Goal: Navigation & Orientation: Find specific page/section

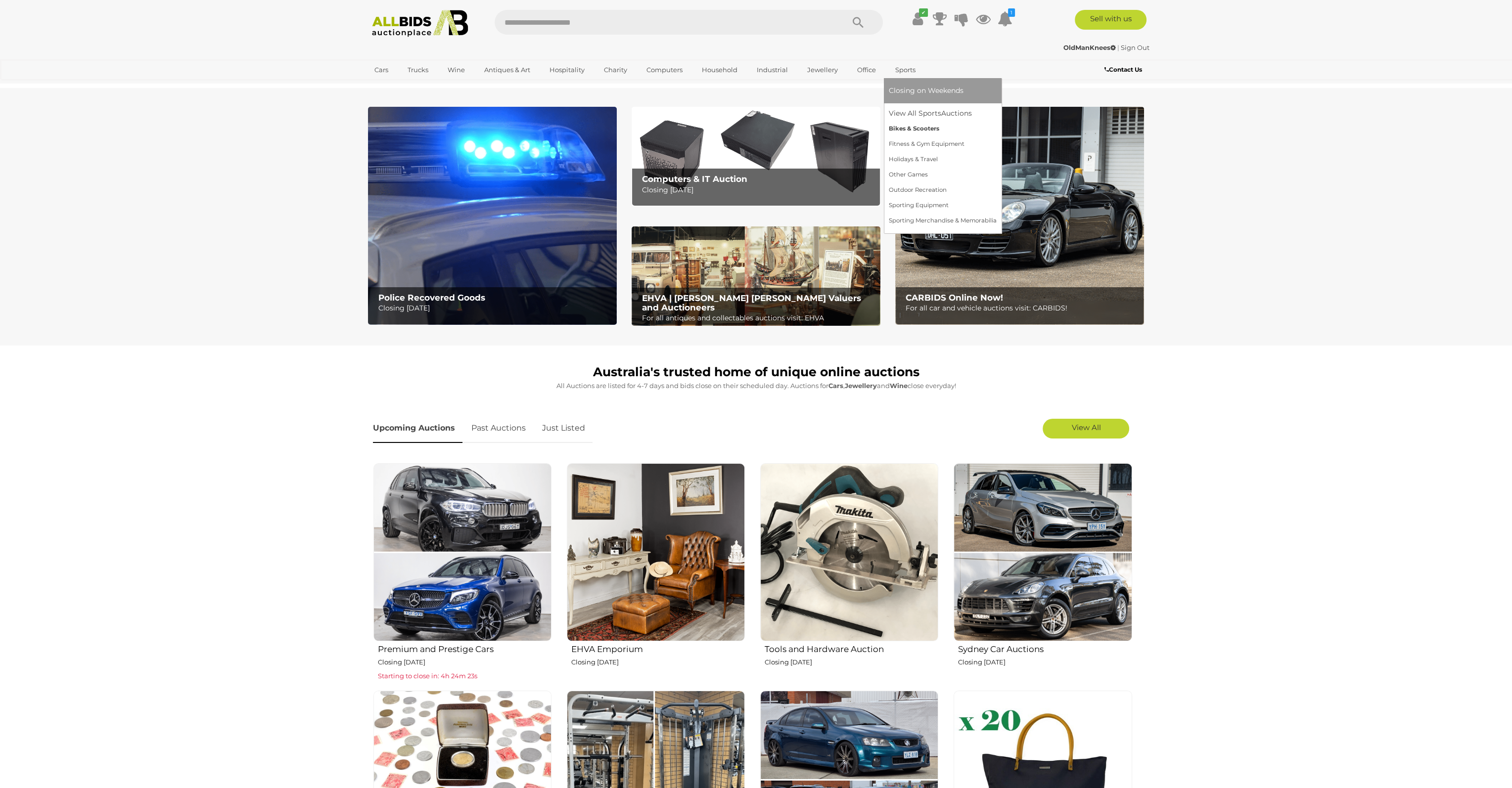
click at [908, 129] on link "Bikes & Scooters" at bounding box center [943, 128] width 108 height 15
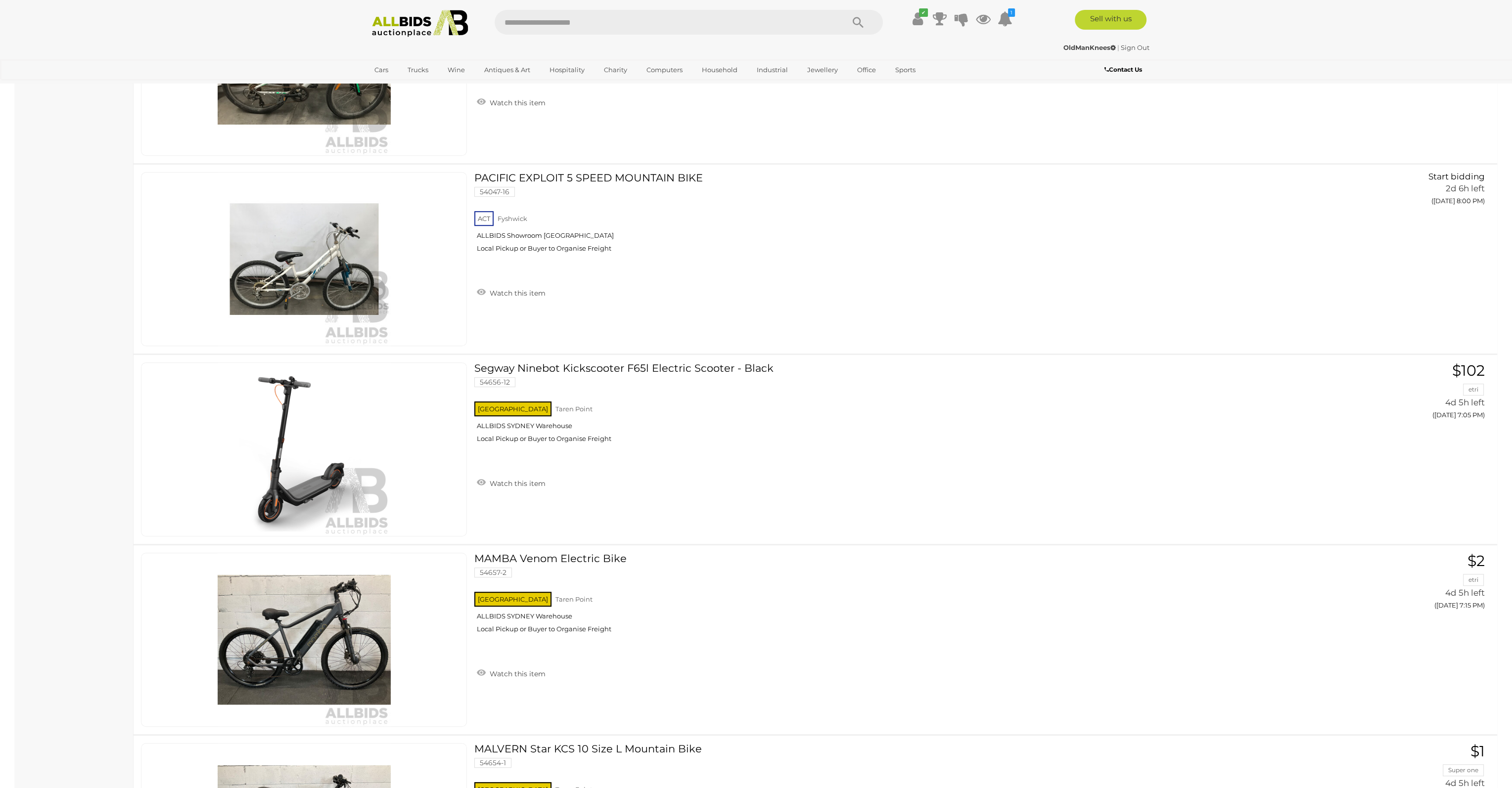
scroll to position [989, 0]
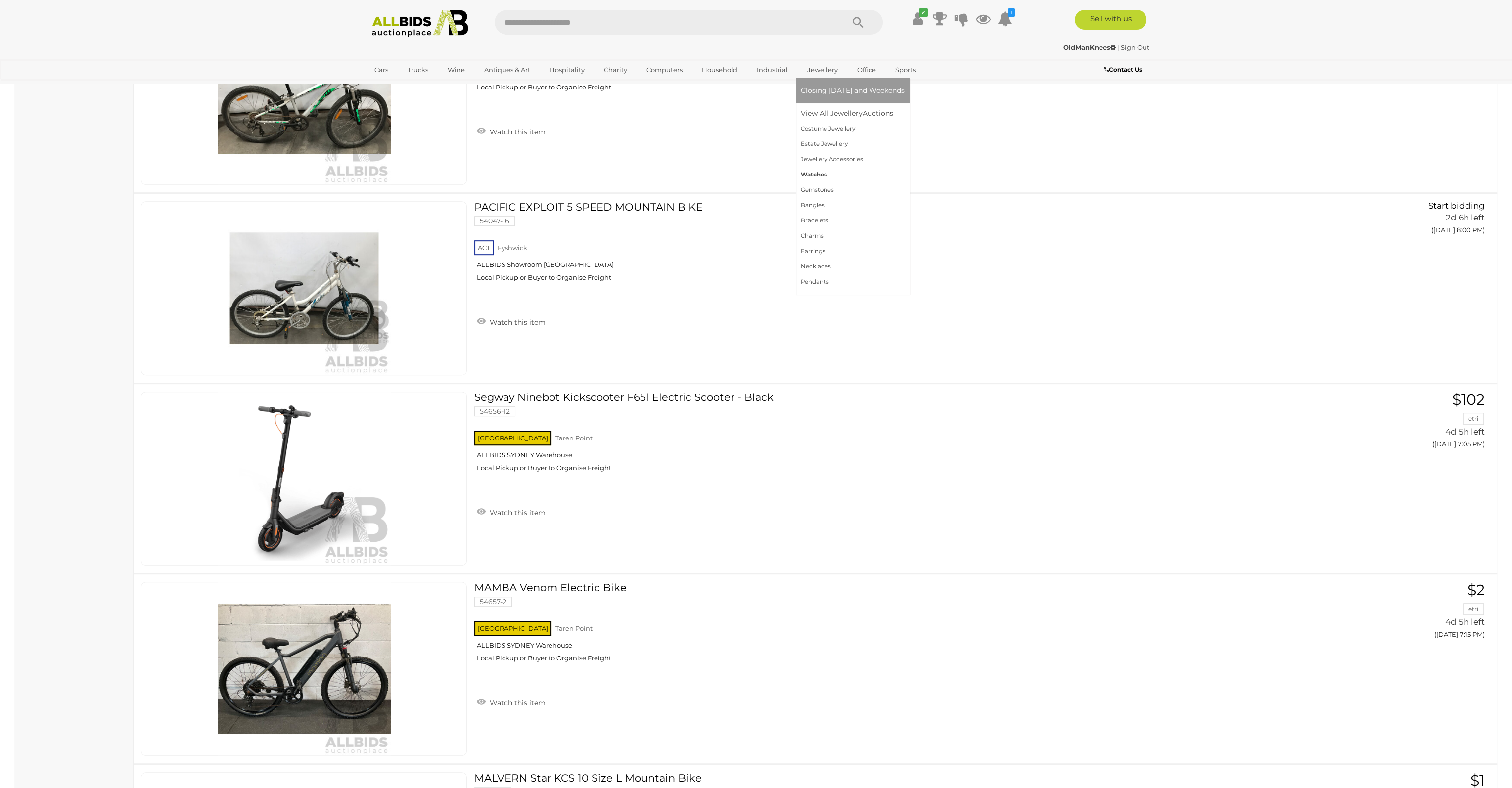
click at [809, 178] on link "Watches" at bounding box center [852, 175] width 104 height 15
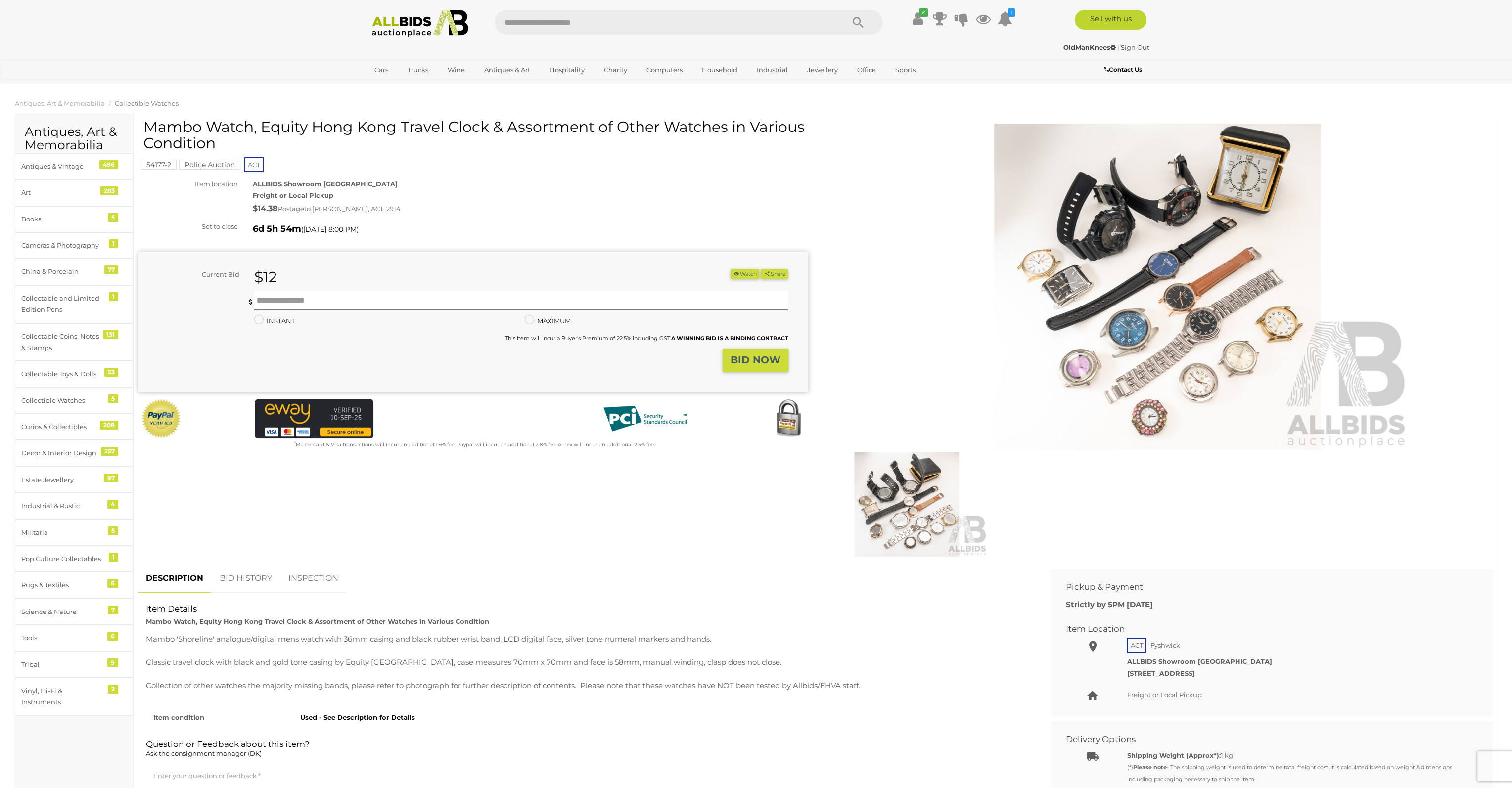
click at [1146, 211] on img at bounding box center [1157, 287] width 507 height 326
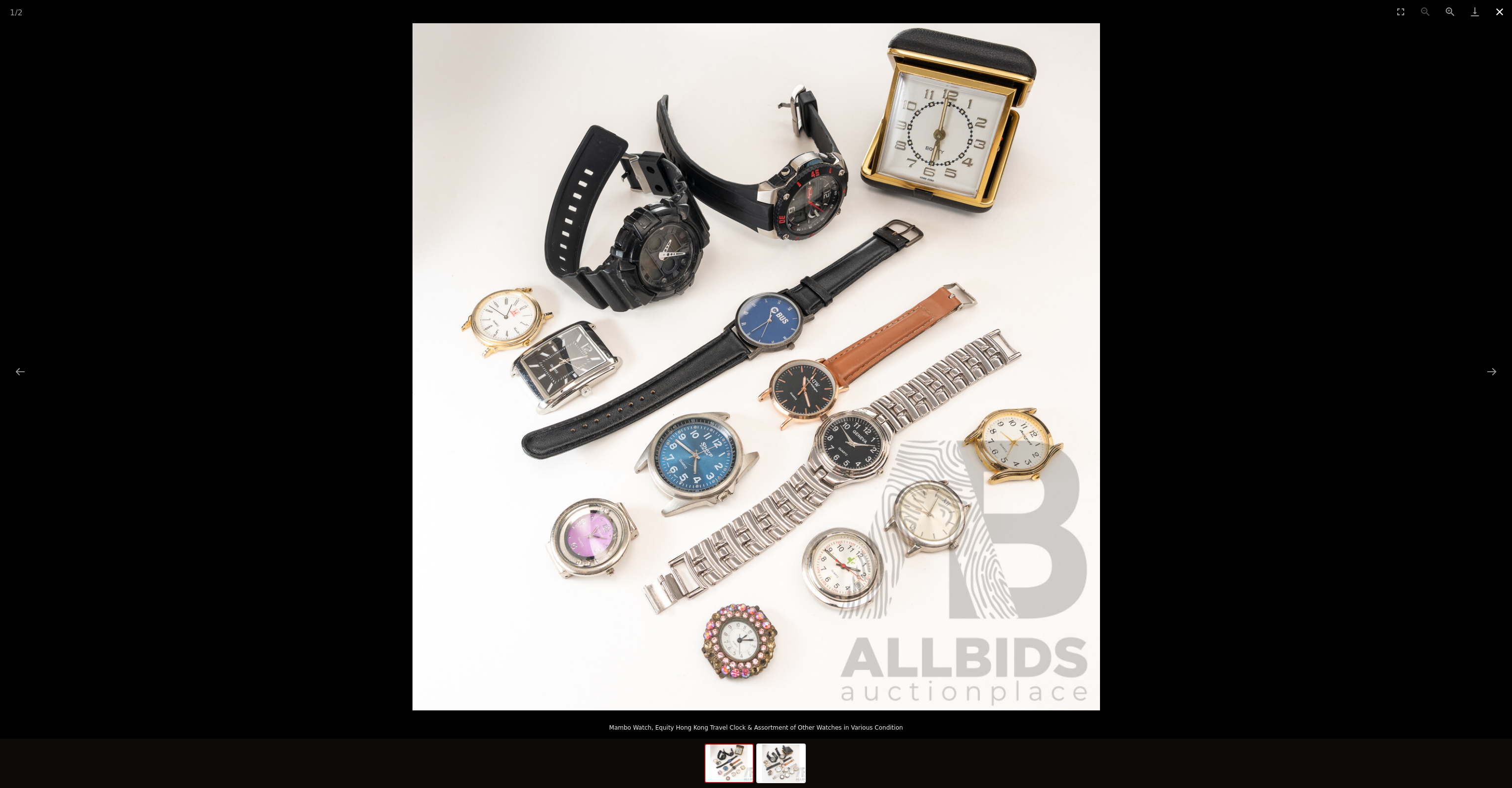
click at [1498, 12] on button "Close gallery" at bounding box center [1500, 12] width 25 height 23
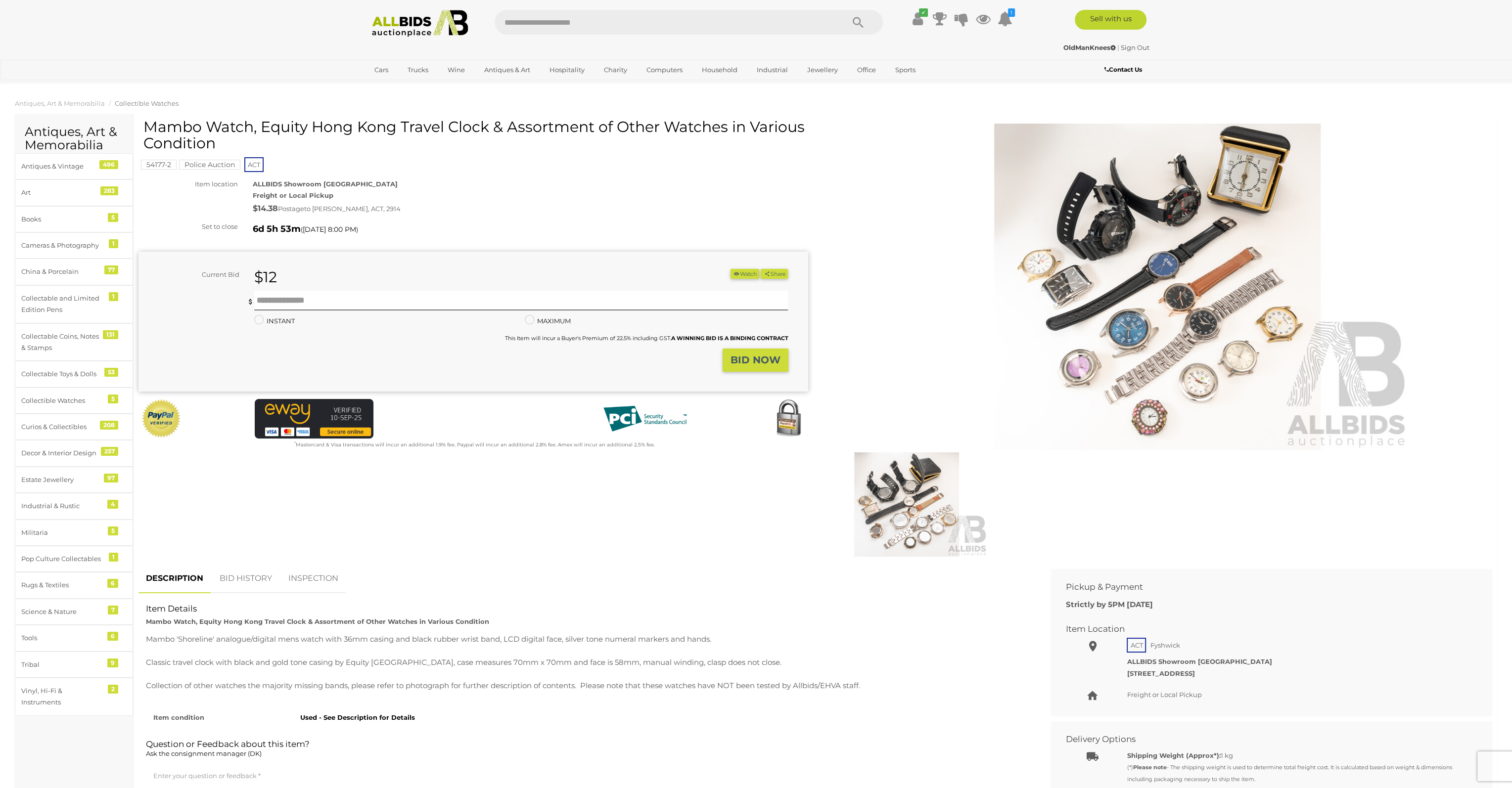
click at [427, 25] on img at bounding box center [420, 23] width 107 height 27
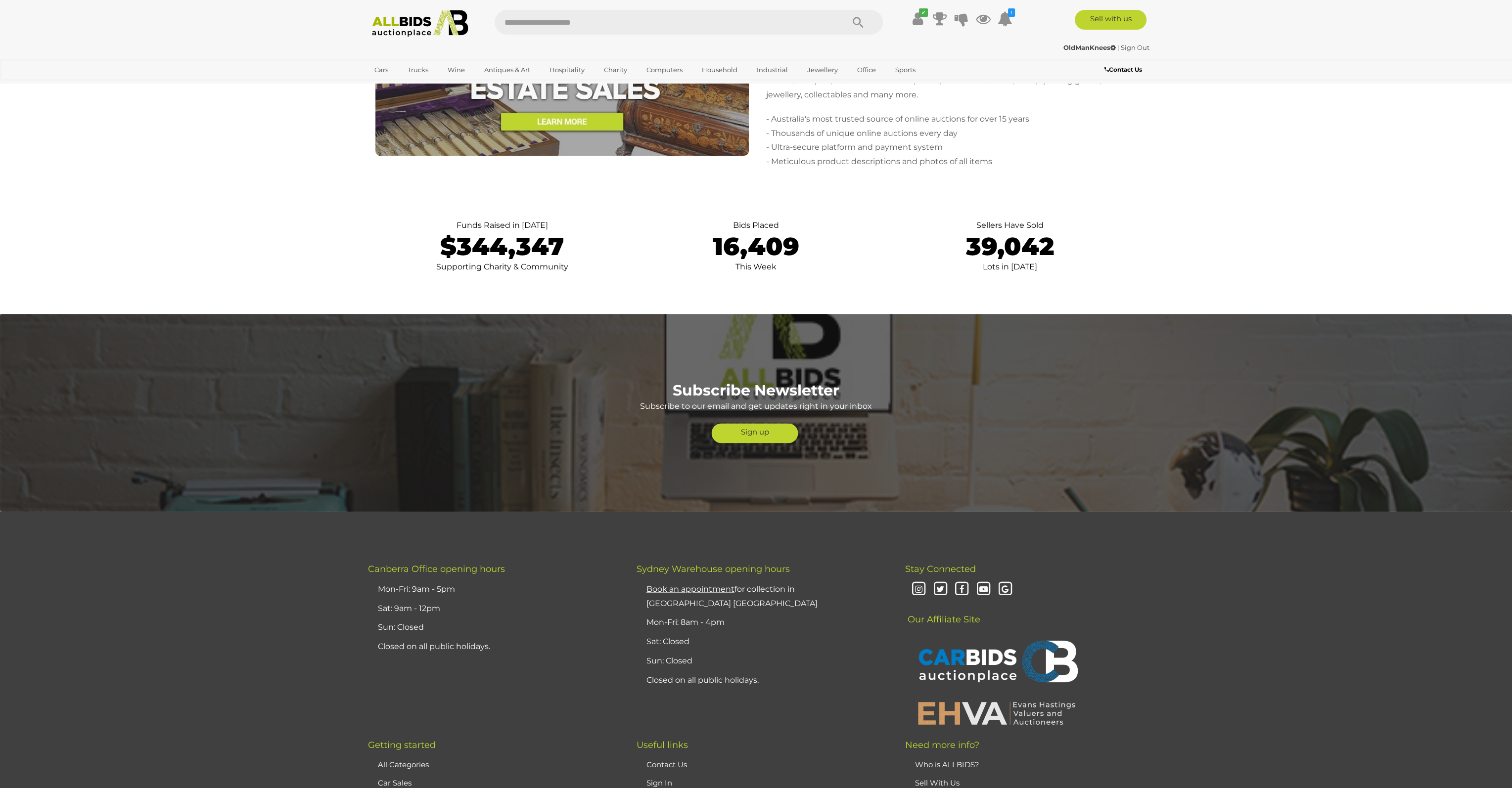
scroll to position [2236, 0]
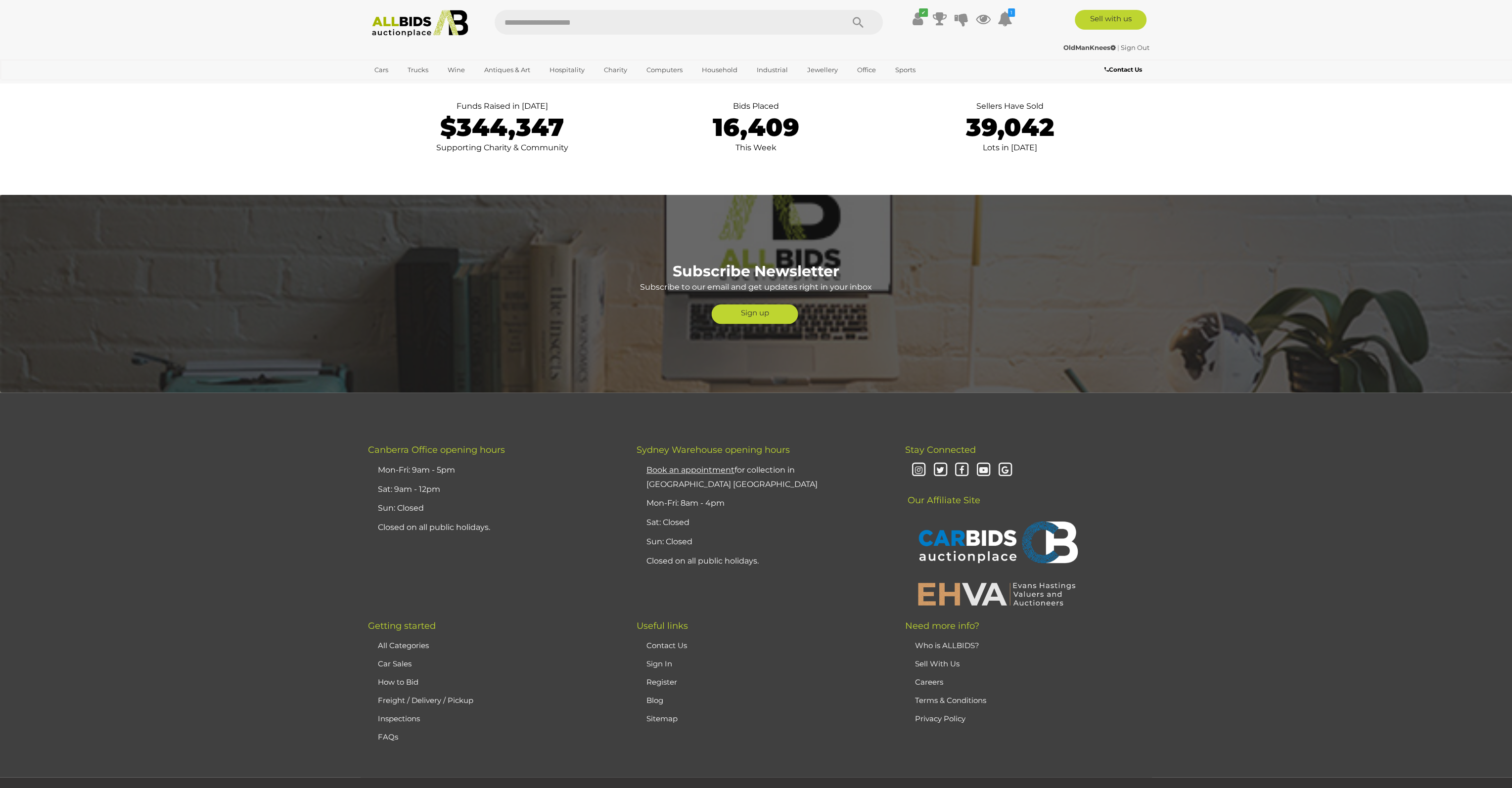
click at [993, 589] on img at bounding box center [997, 594] width 168 height 26
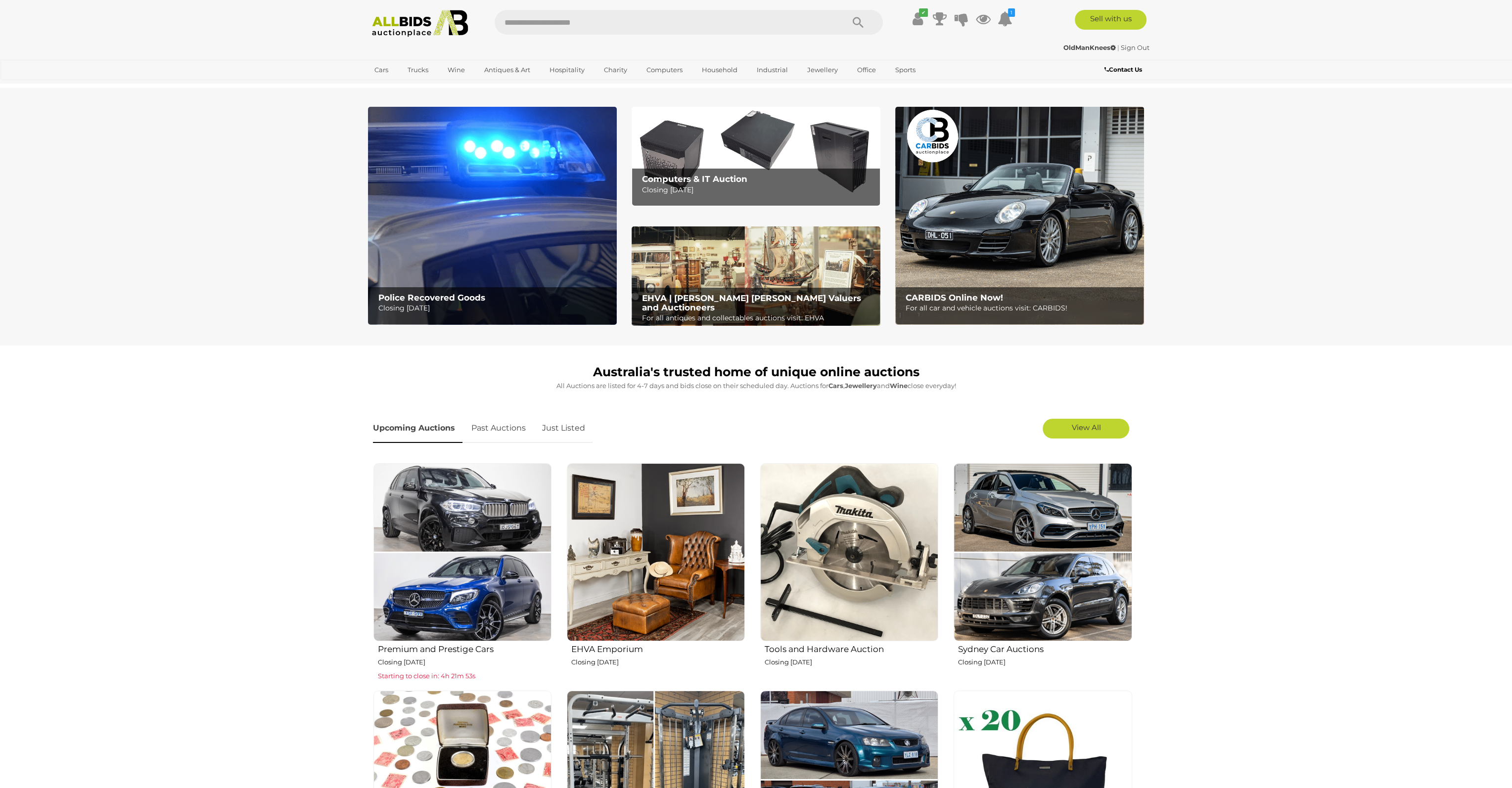
click at [518, 230] on img at bounding box center [492, 216] width 249 height 218
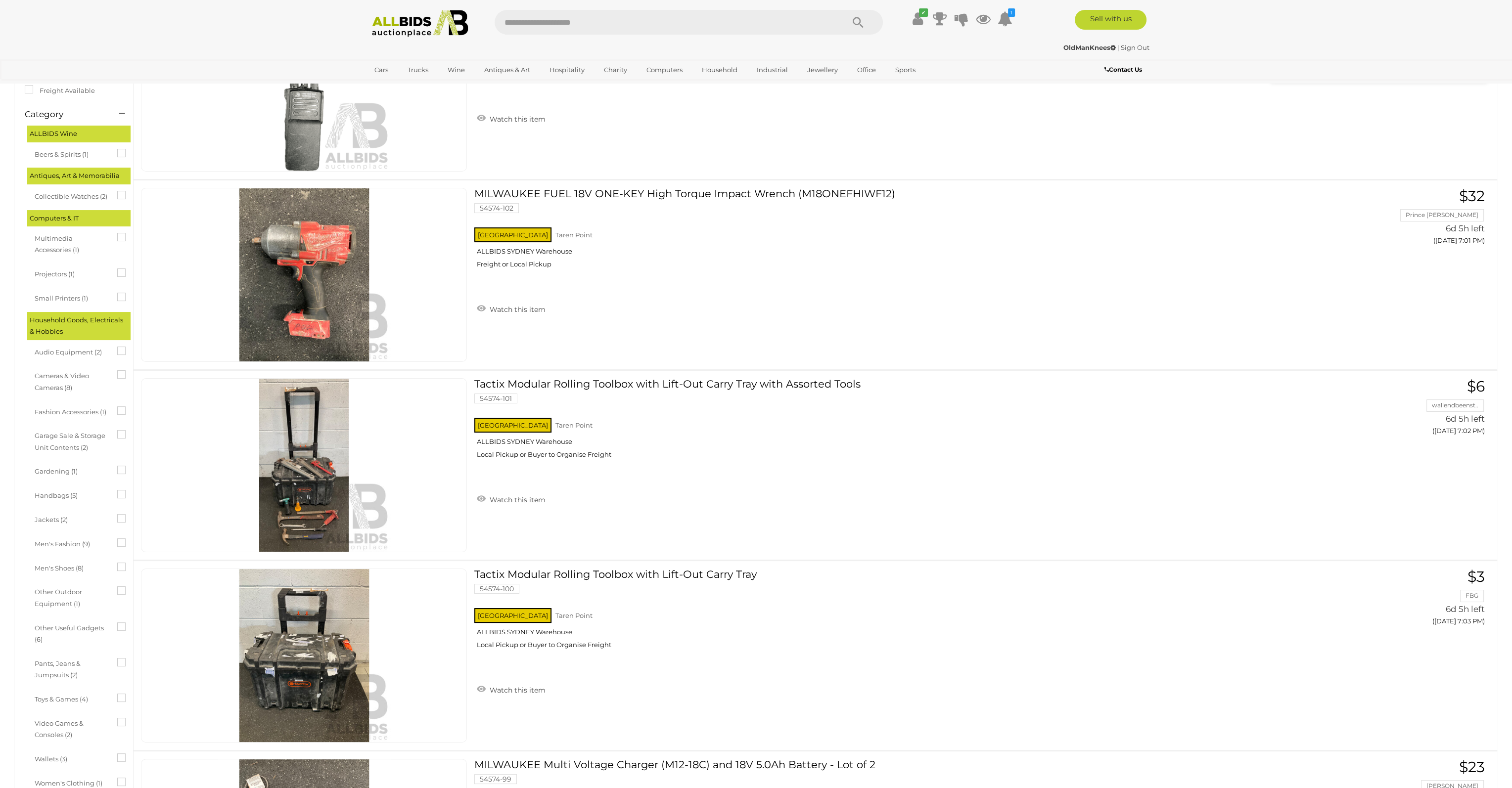
scroll to position [346, 0]
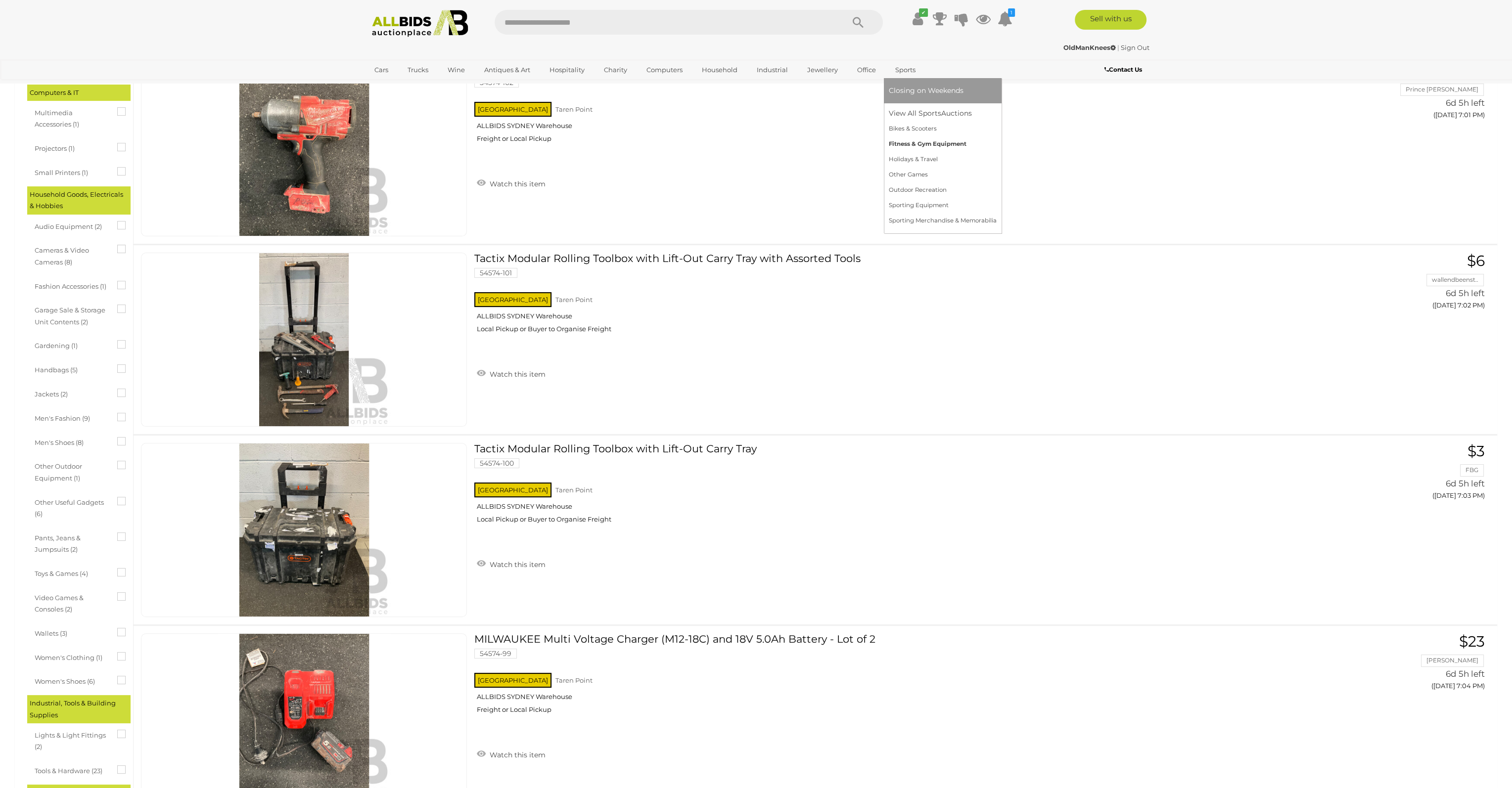
click at [907, 141] on link "Fitness & Gym Equipment" at bounding box center [943, 144] width 108 height 15
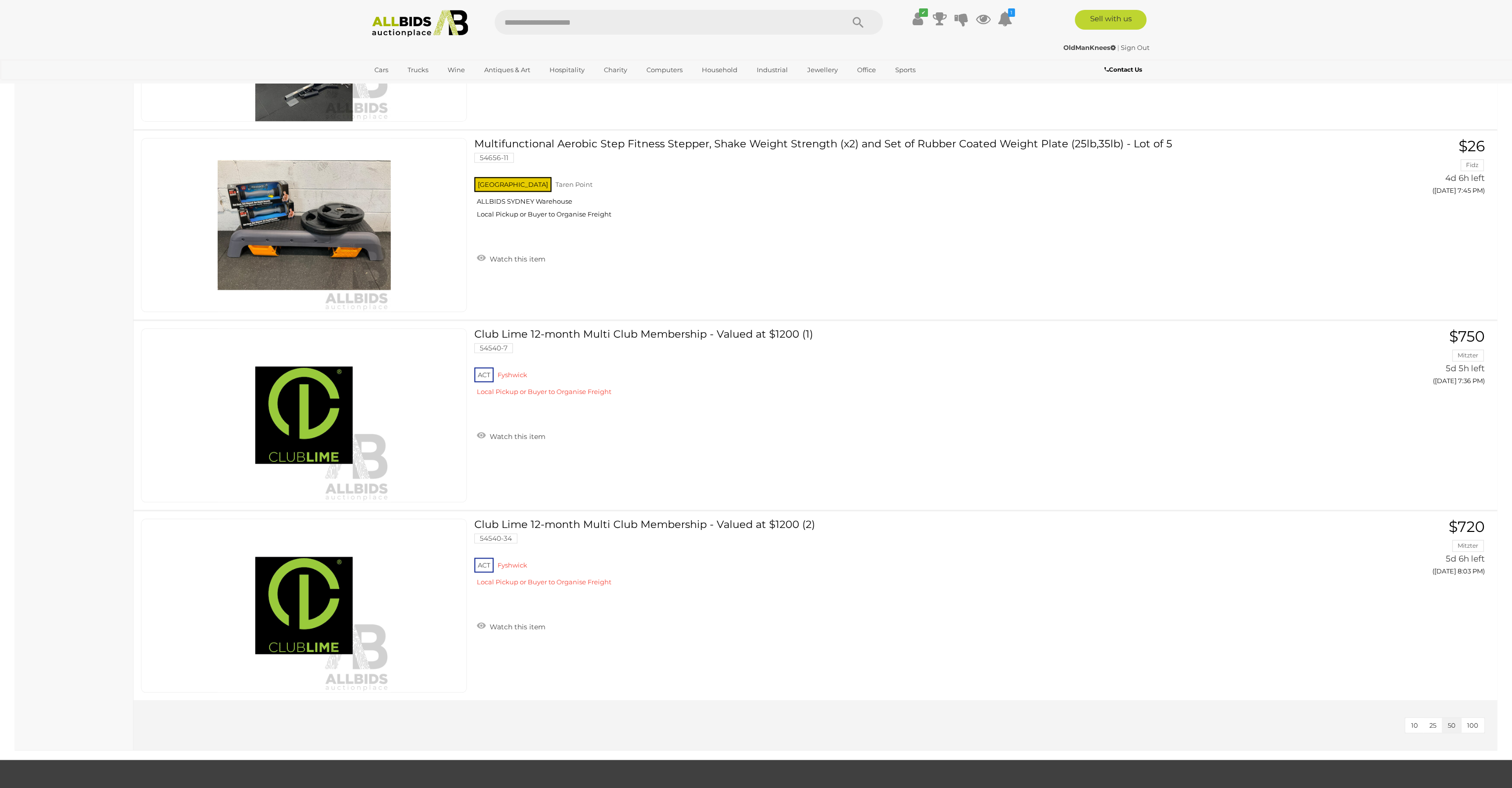
scroll to position [2027, 0]
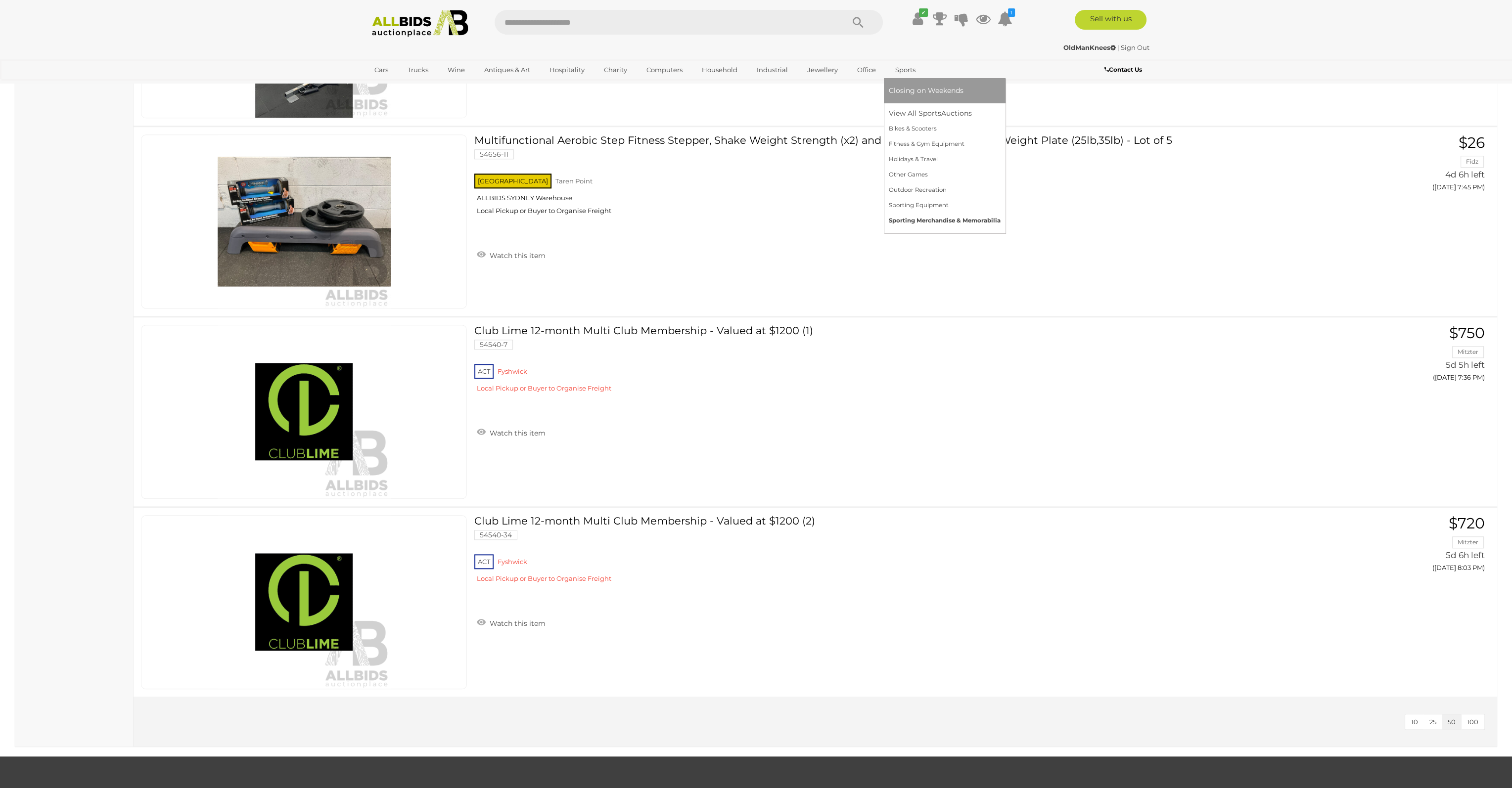
click at [914, 219] on link "Sporting Merchandise & Memorabilia" at bounding box center [944, 221] width 112 height 15
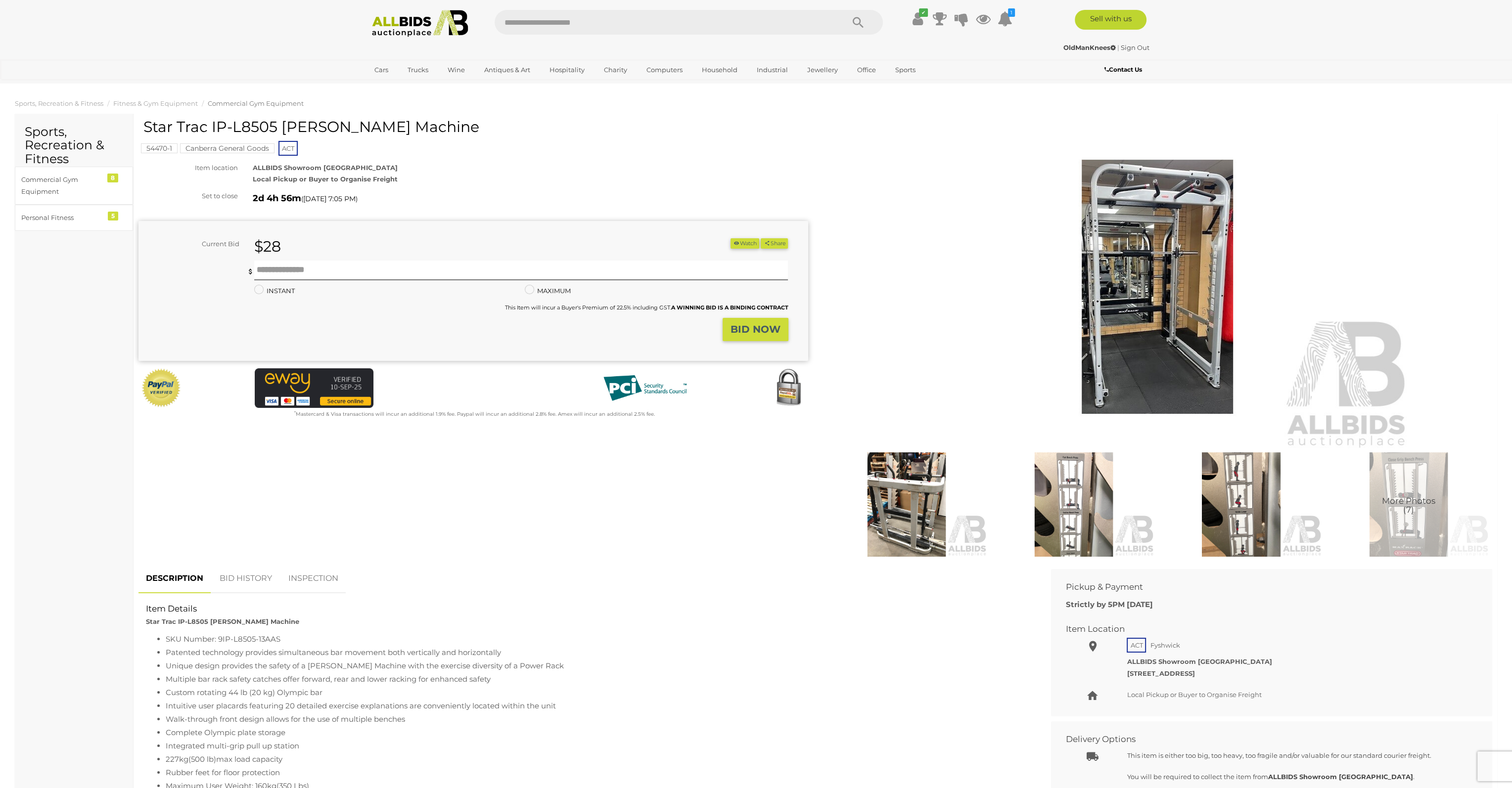
click at [917, 475] on img at bounding box center [906, 505] width 162 height 105
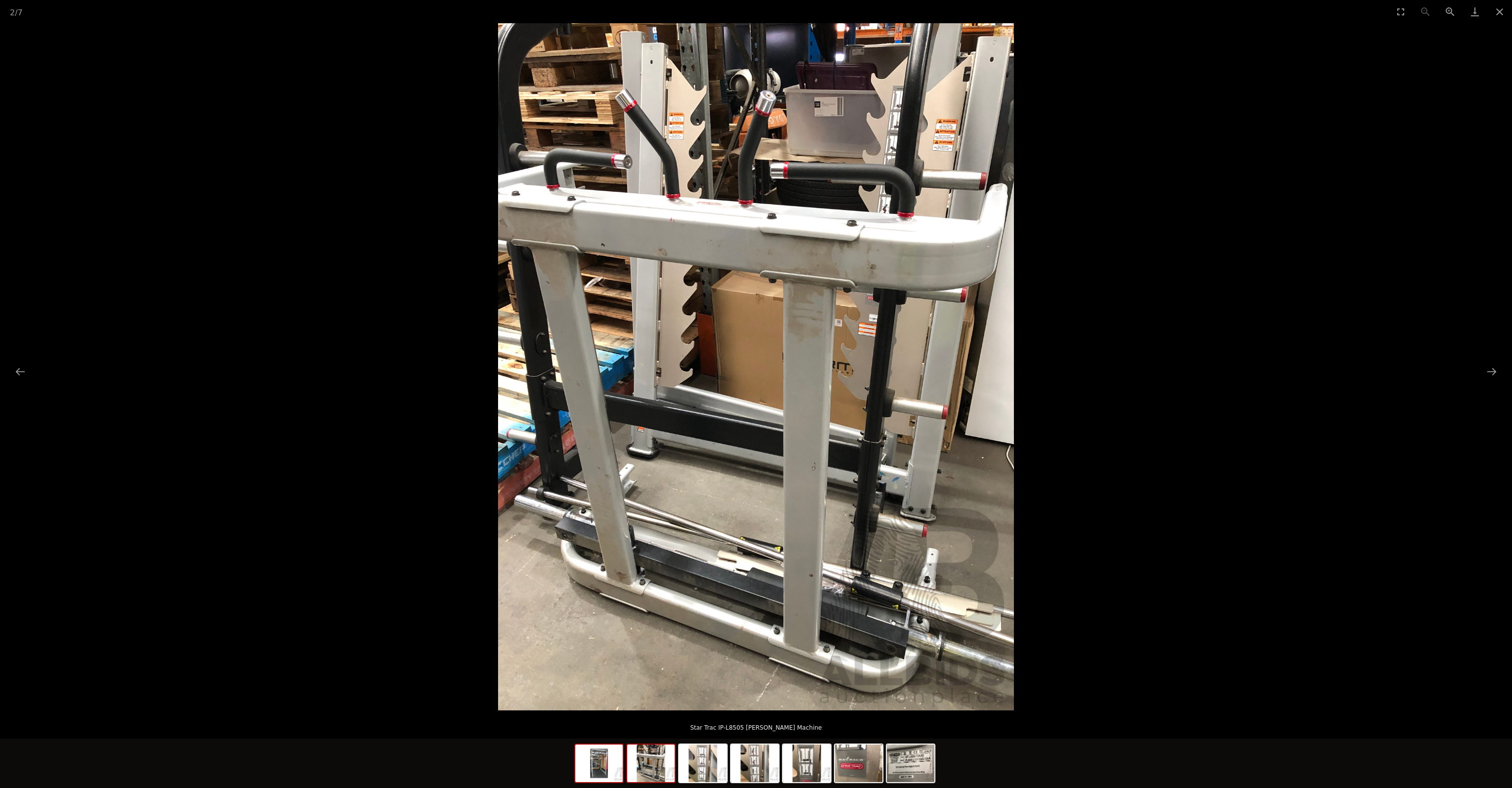
click at [619, 769] on img at bounding box center [599, 763] width 48 height 38
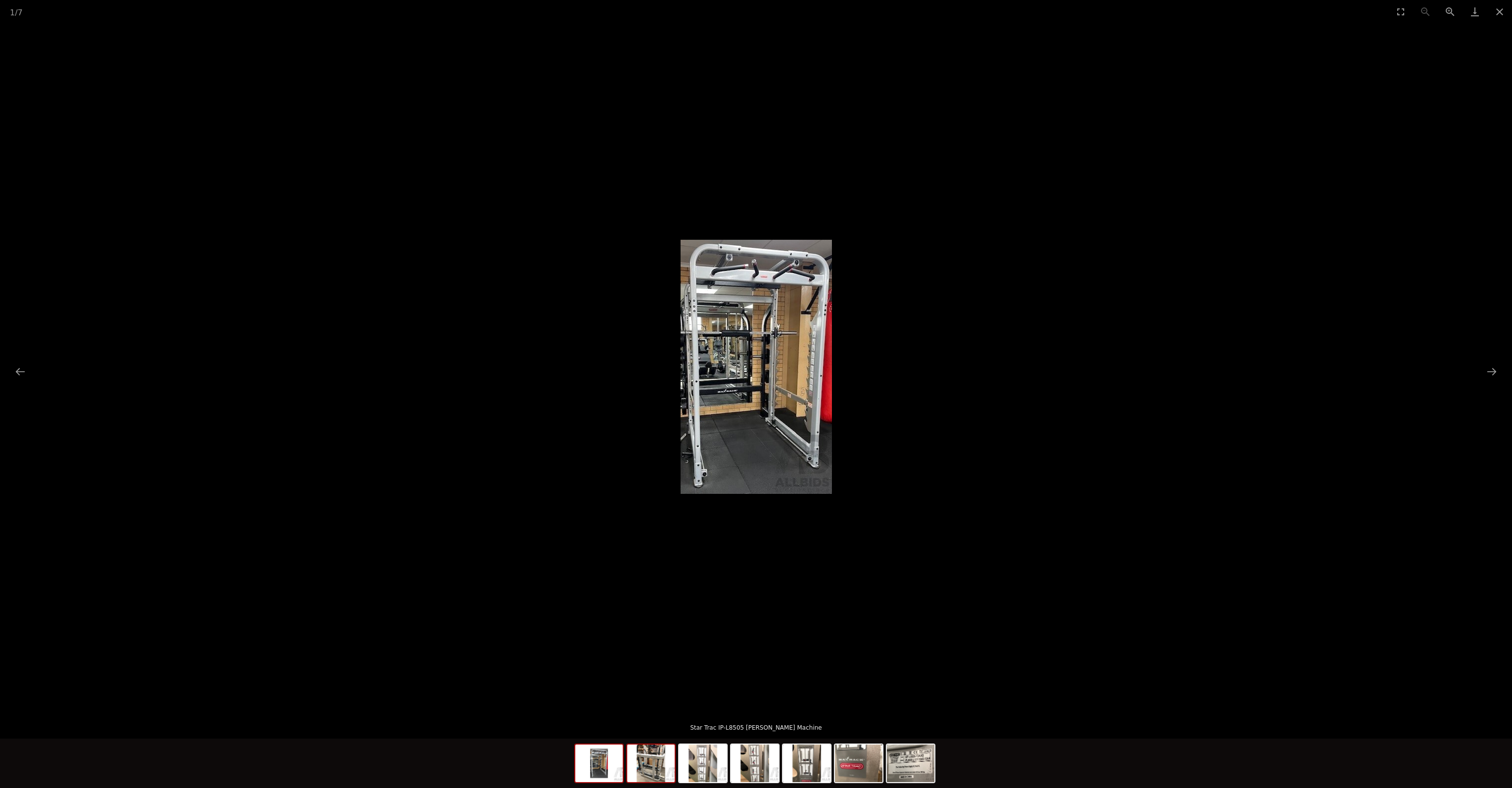
click at [655, 763] on img at bounding box center [650, 763] width 48 height 38
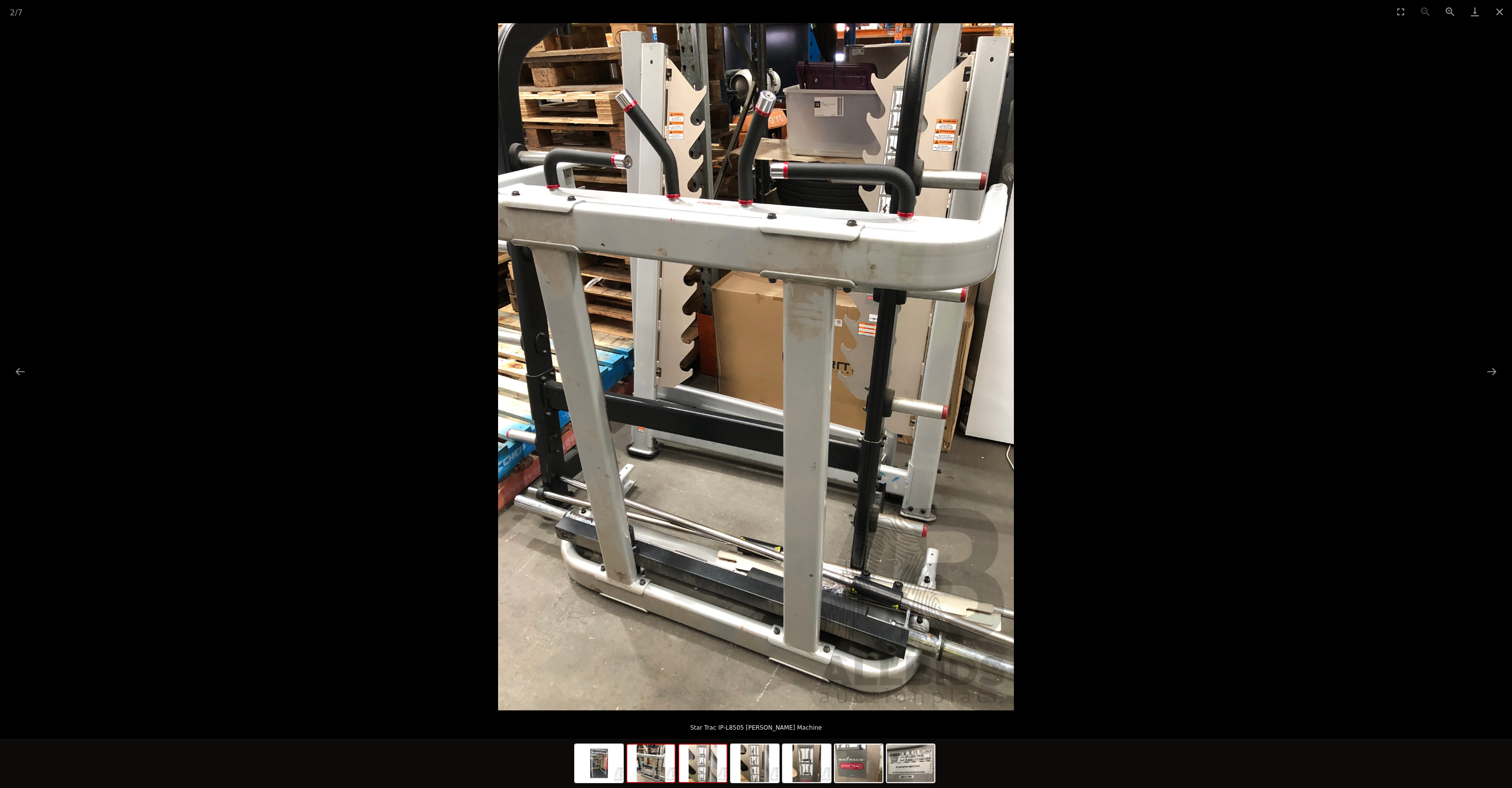
click at [700, 763] on img at bounding box center [703, 763] width 48 height 38
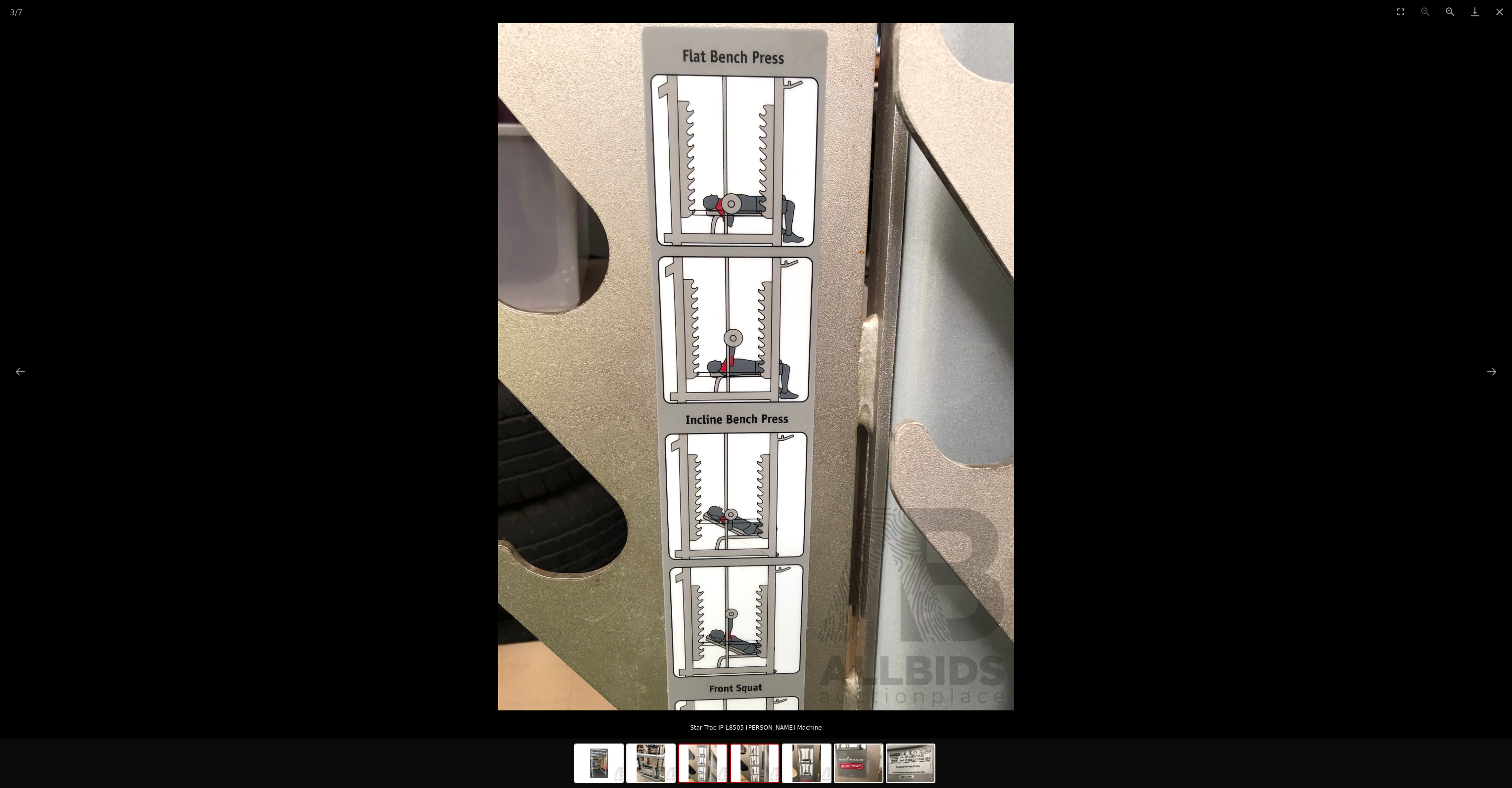
click at [759, 767] on img at bounding box center [754, 763] width 48 height 38
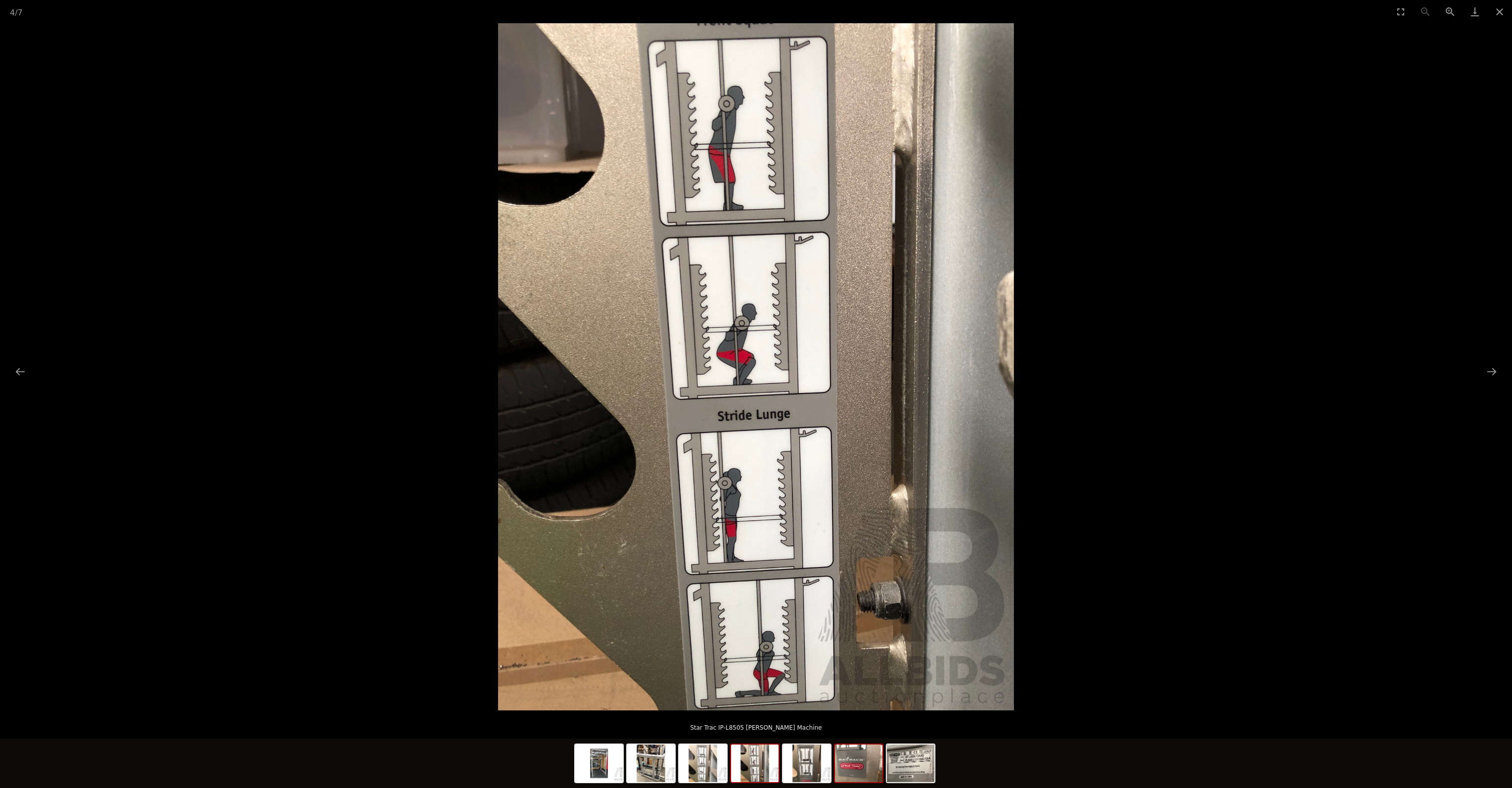
click at [862, 756] on img at bounding box center [858, 763] width 48 height 38
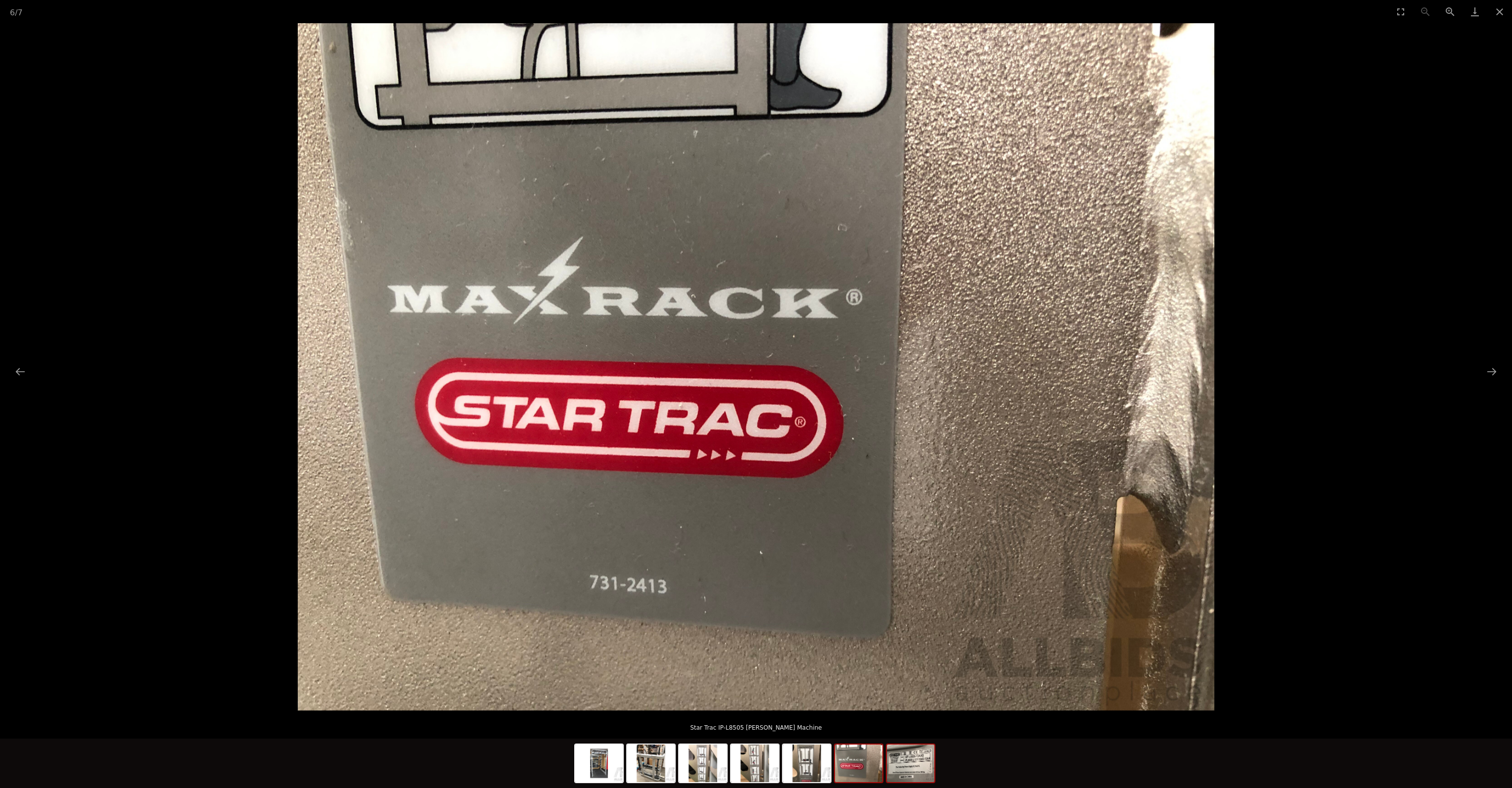
click at [927, 763] on img at bounding box center [910, 763] width 48 height 38
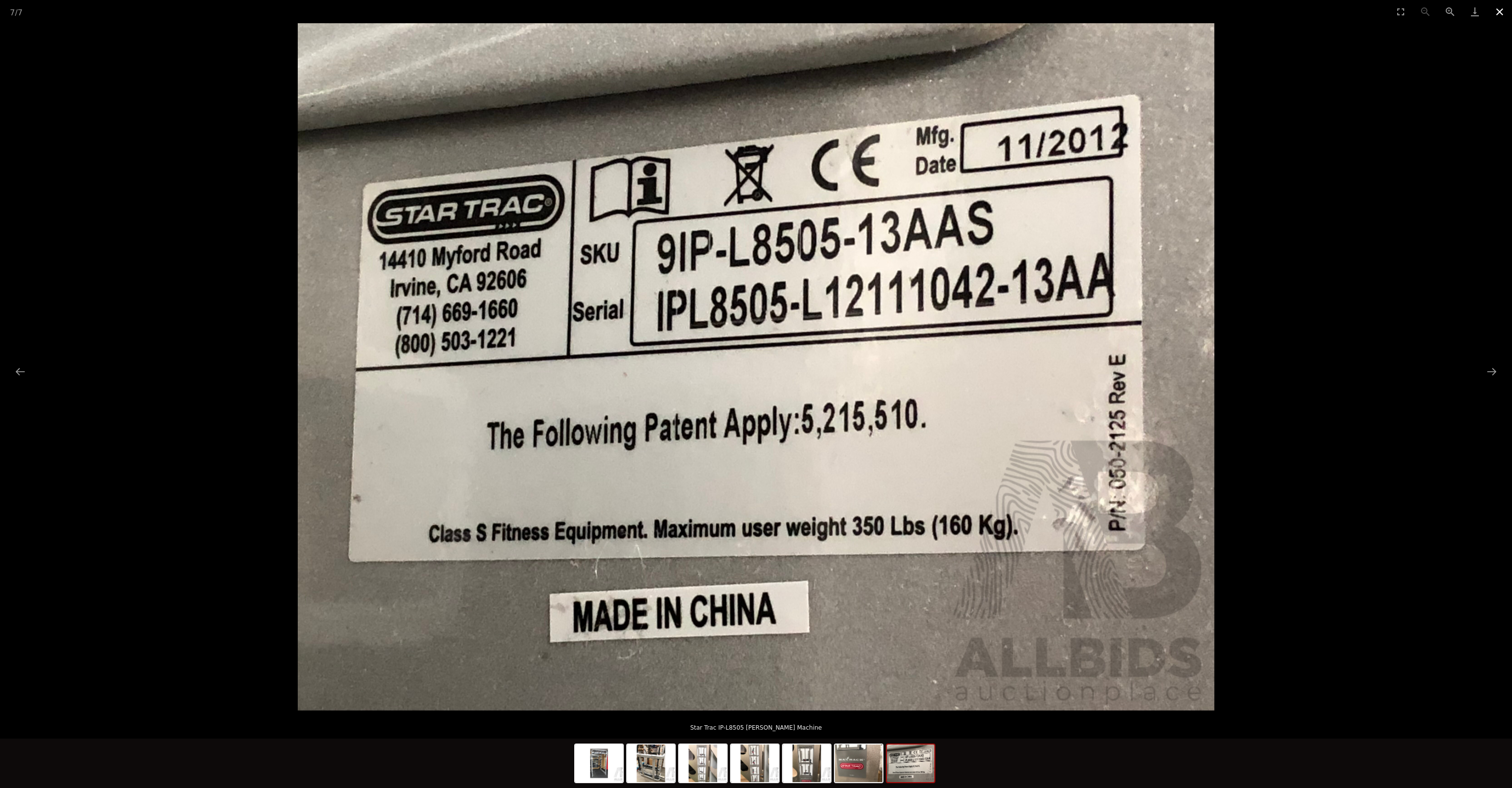
click at [1502, 12] on button "Close gallery" at bounding box center [1500, 12] width 25 height 23
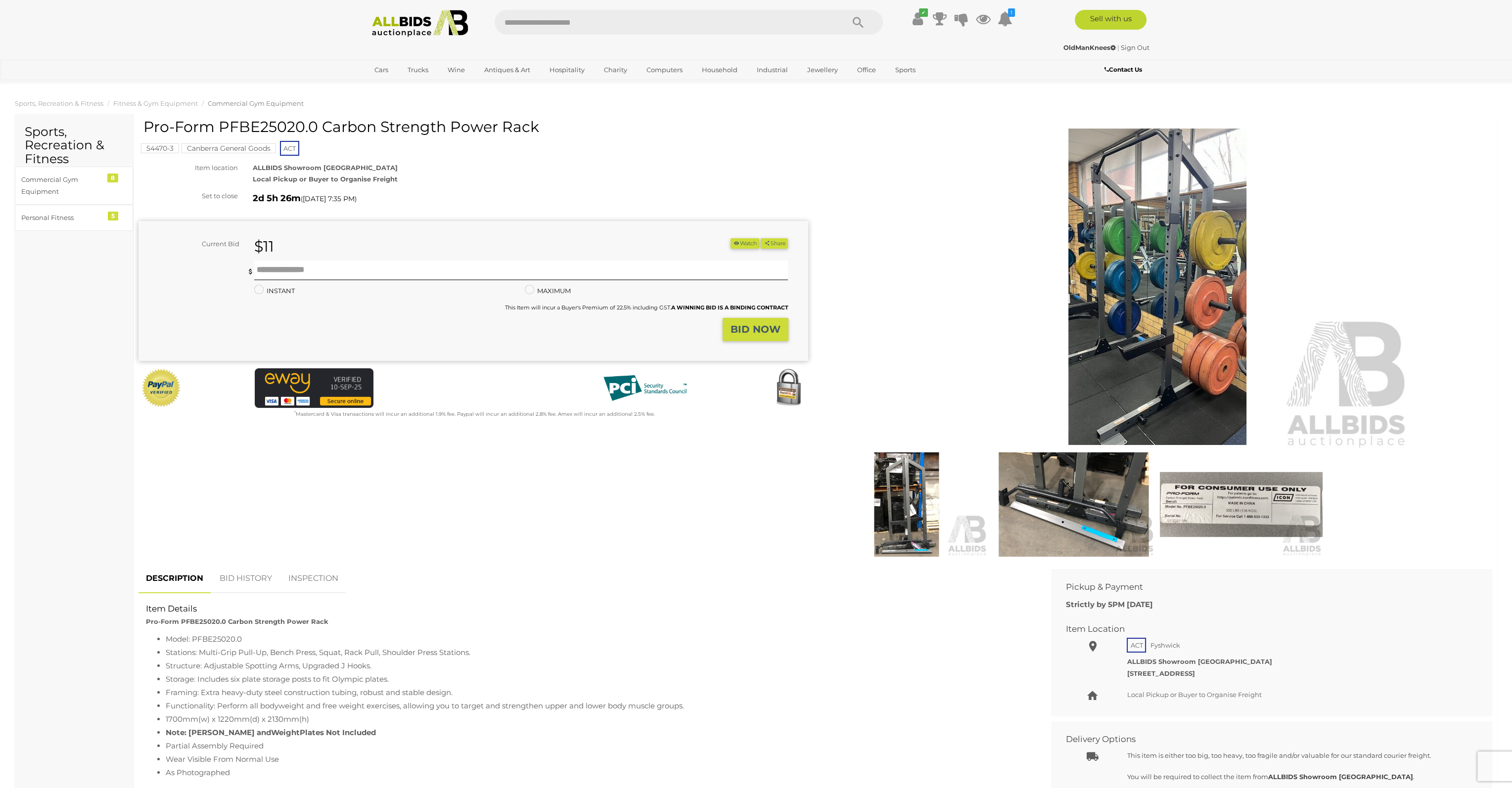
click at [1088, 311] on img at bounding box center [1157, 287] width 507 height 326
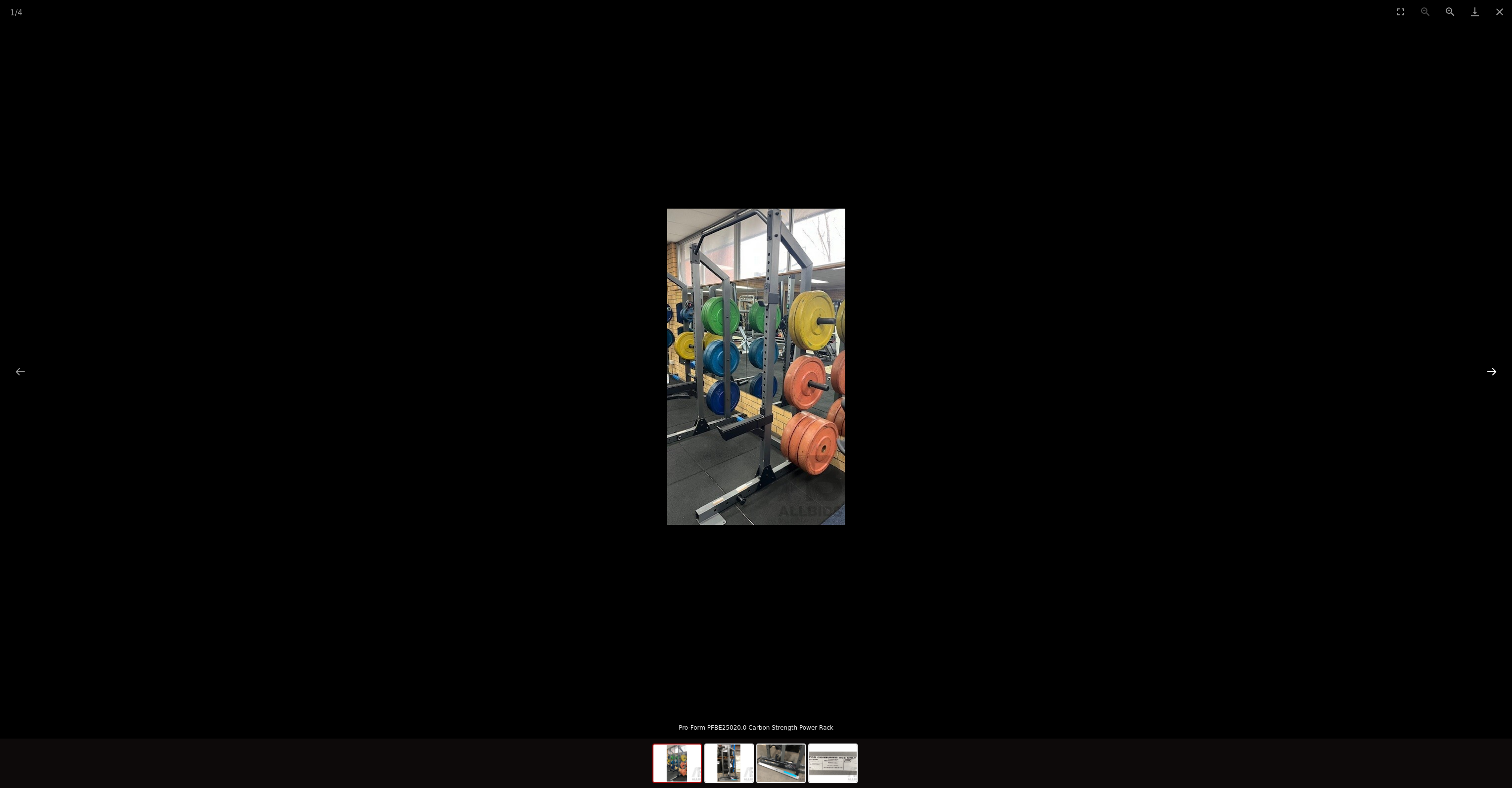
click at [1494, 369] on button "Next slide" at bounding box center [1491, 371] width 21 height 19
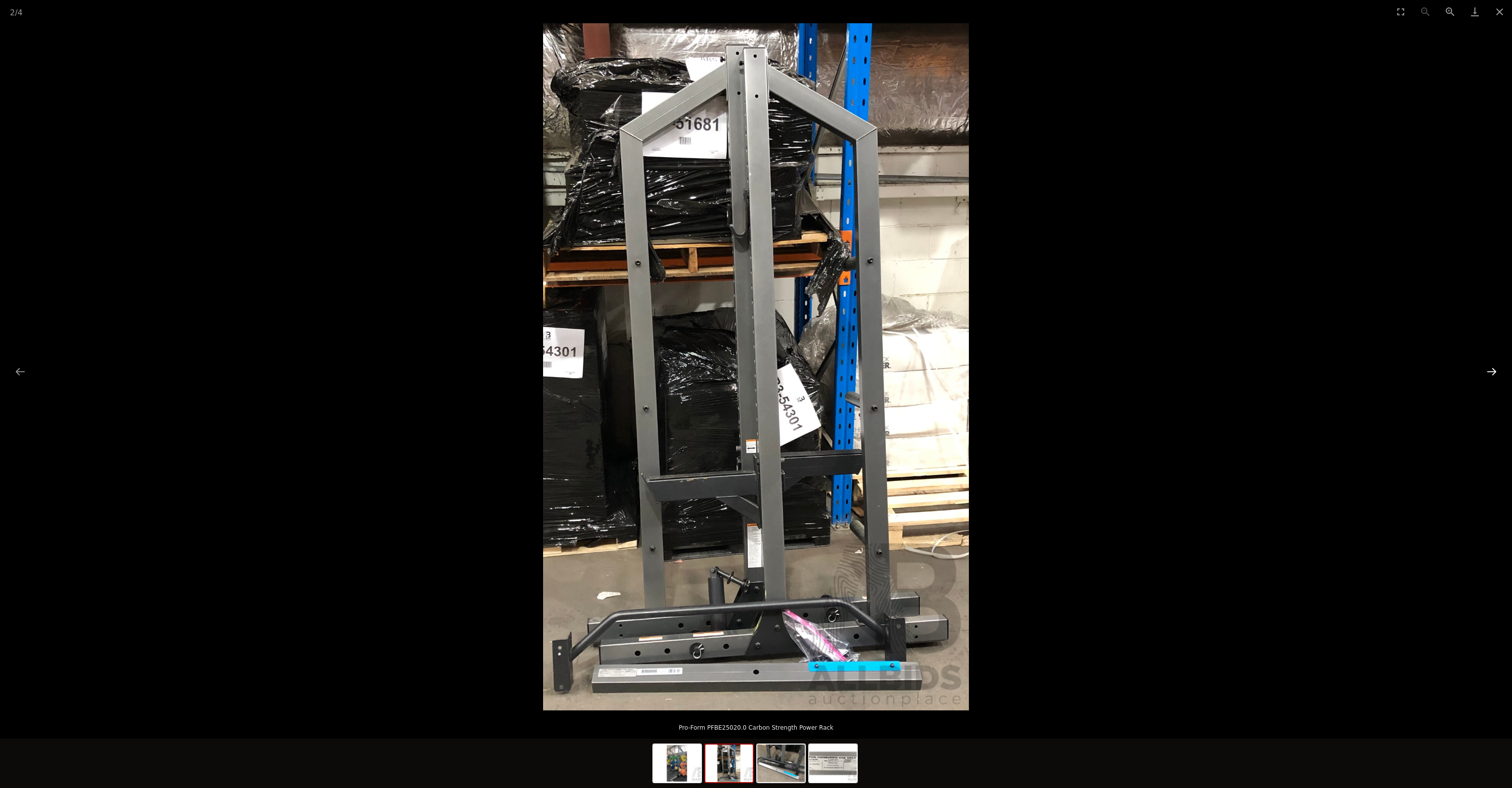
click at [1494, 369] on button "Next slide" at bounding box center [1491, 371] width 21 height 19
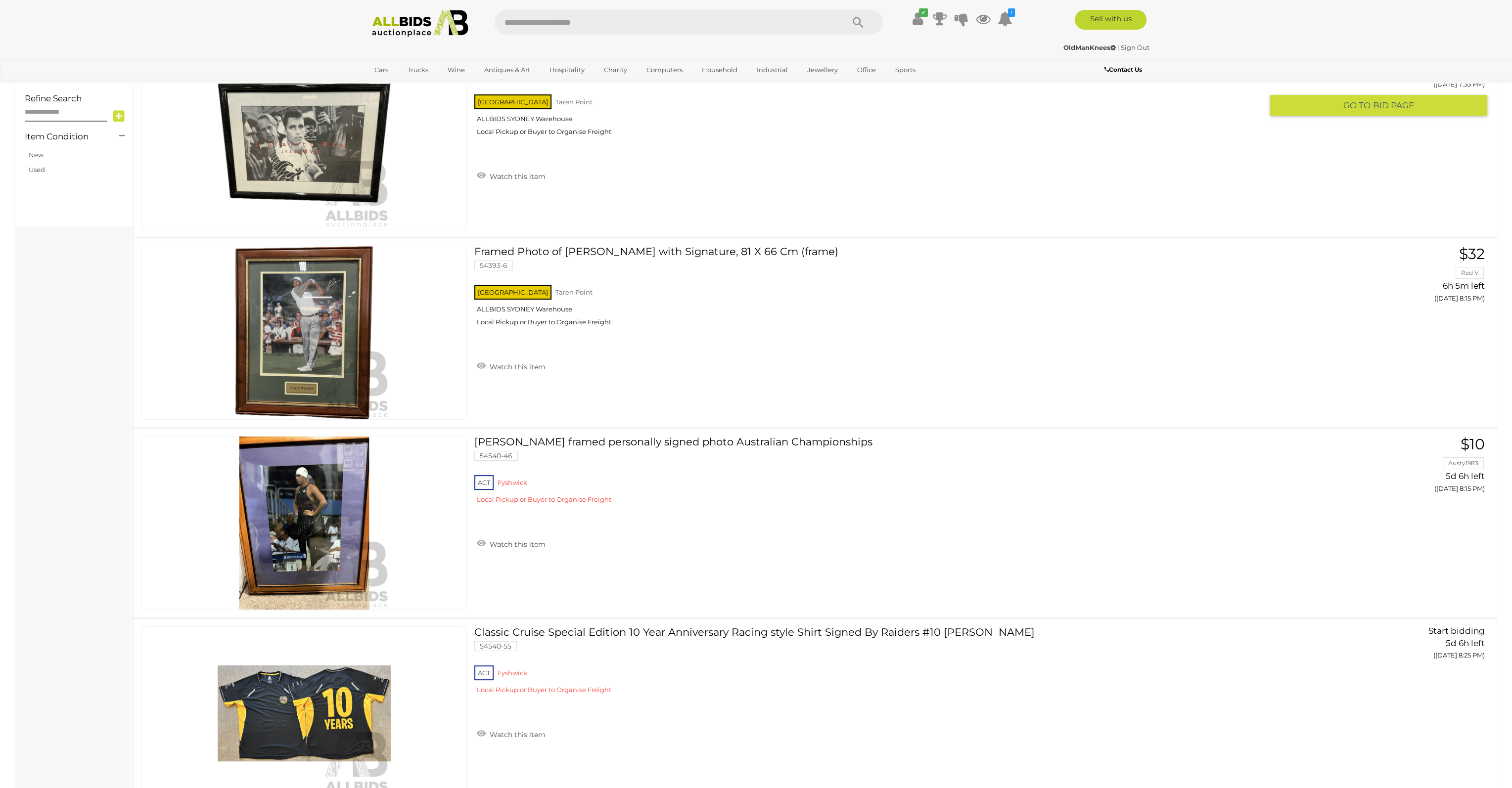
scroll to position [544, 0]
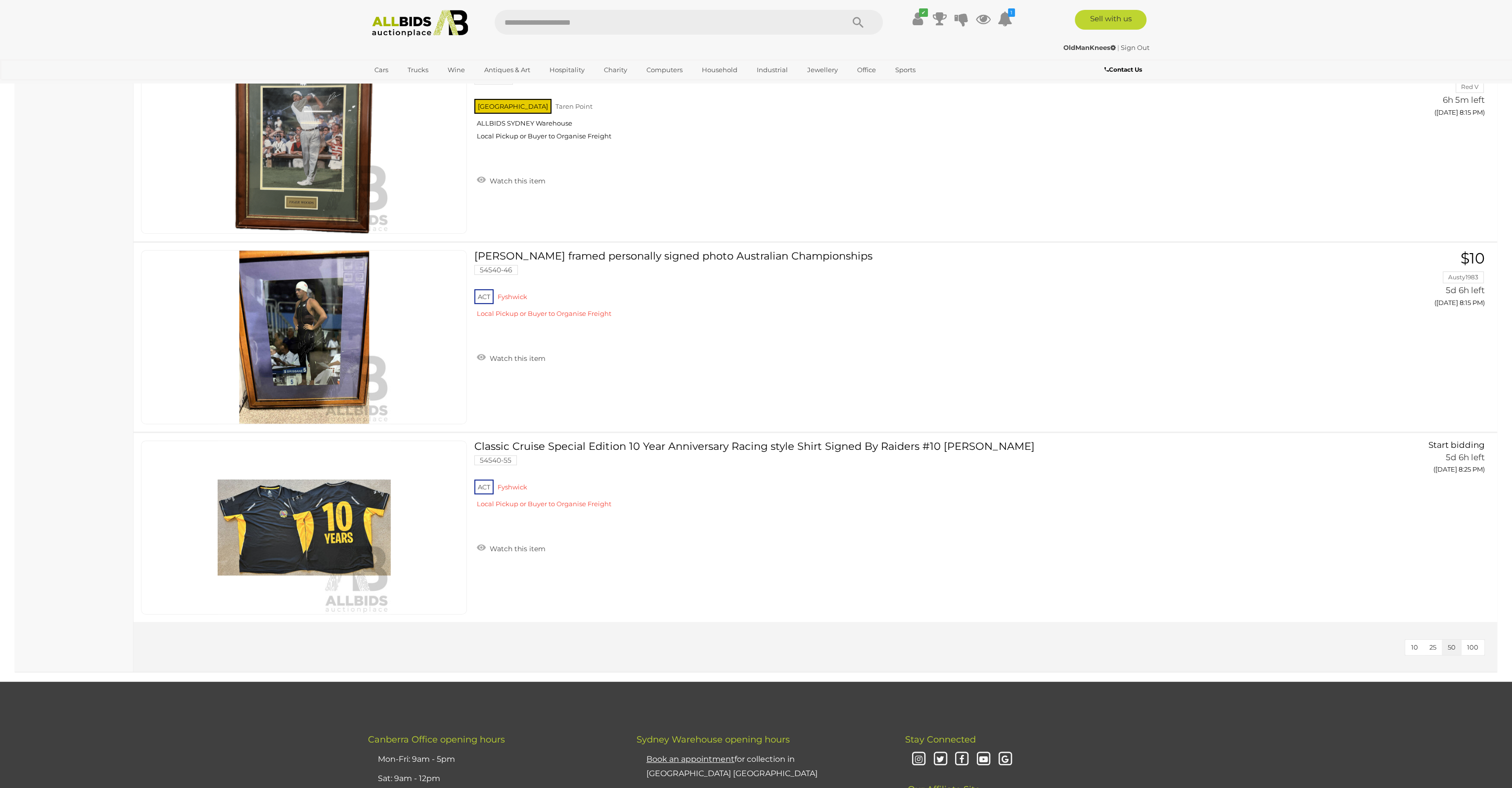
click at [394, 29] on img at bounding box center [420, 23] width 107 height 27
